Goal: Task Accomplishment & Management: Manage account settings

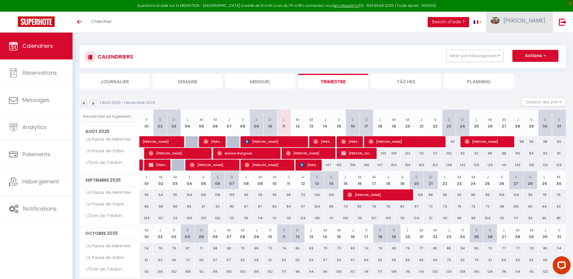
click at [535, 25] on link "[PERSON_NAME]" at bounding box center [519, 22] width 67 height 21
click at [565, 20] on img at bounding box center [562, 21] width 7 height 7
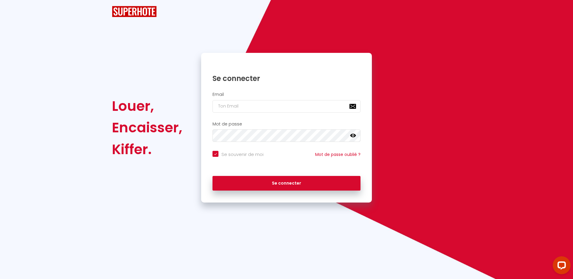
checkbox input "true"
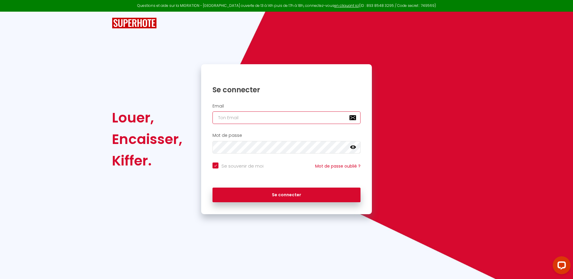
click at [269, 117] on input "email" at bounding box center [286, 117] width 148 height 13
click at [261, 114] on input "email" at bounding box center [286, 117] width 148 height 13
click at [0, 278] on nordpass-autofill-portal at bounding box center [0, 279] width 0 height 0
type input "[EMAIL_ADDRESS][DOMAIN_NAME]"
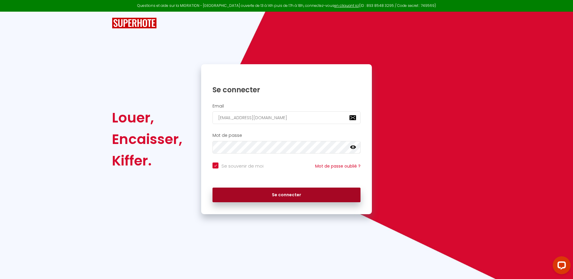
click at [268, 196] on button "Se connecter" at bounding box center [286, 194] width 148 height 15
checkbox input "true"
